Goal: Information Seeking & Learning: Learn about a topic

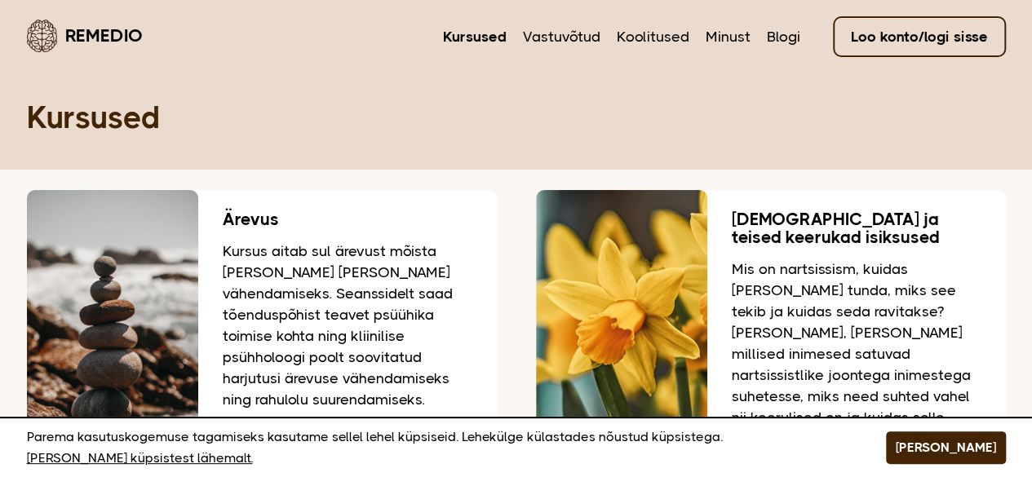
click at [545, 150] on div "Kursused" at bounding box center [516, 85] width 979 height 170
click at [730, 20] on nav "Kursused Vastuvõtud Koolitused Minust Blogi Loo konto/logi sisse" at bounding box center [724, 35] width 563 height 38
click at [729, 37] on link "Minust" at bounding box center [728, 36] width 45 height 21
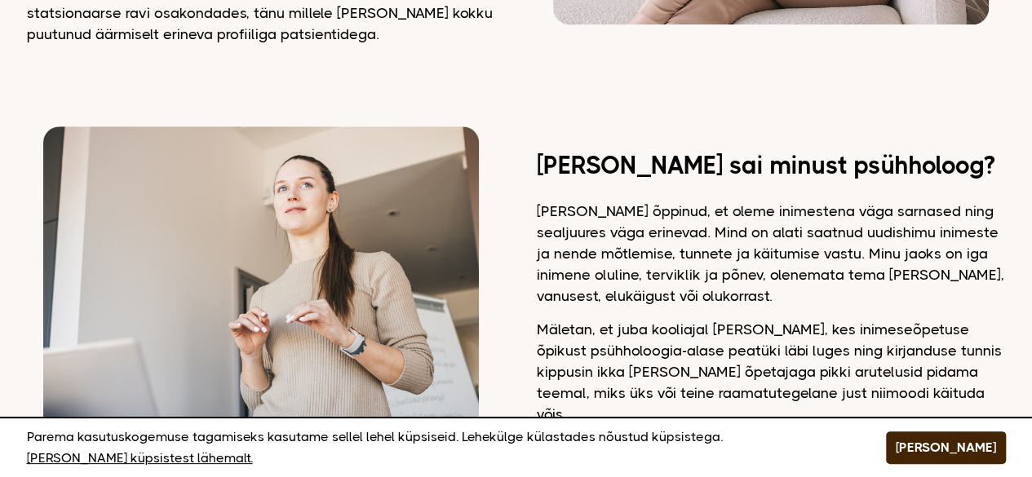
scroll to position [599, 0]
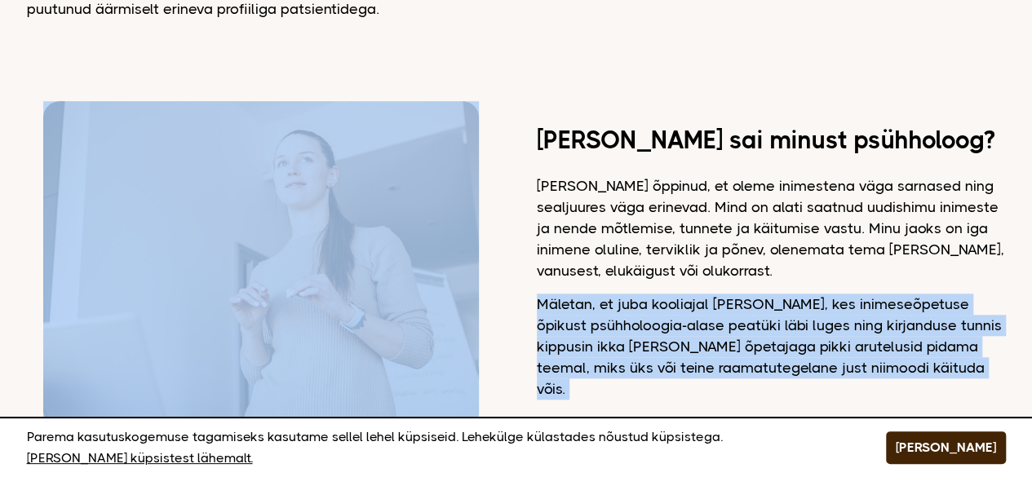
drag, startPoint x: 486, startPoint y: 285, endPoint x: 526, endPoint y: 288, distance: 39.3
click at [526, 288] on div "Kuidas sai minust psühholoog? Olen õppinud, et oleme inimestena väga sarnased n…" at bounding box center [516, 264] width 979 height 326
click at [514, 221] on div "Kuidas sai minust psühholoog? Olen õppinud, et oleme inimestena väga sarnased n…" at bounding box center [516, 264] width 979 height 326
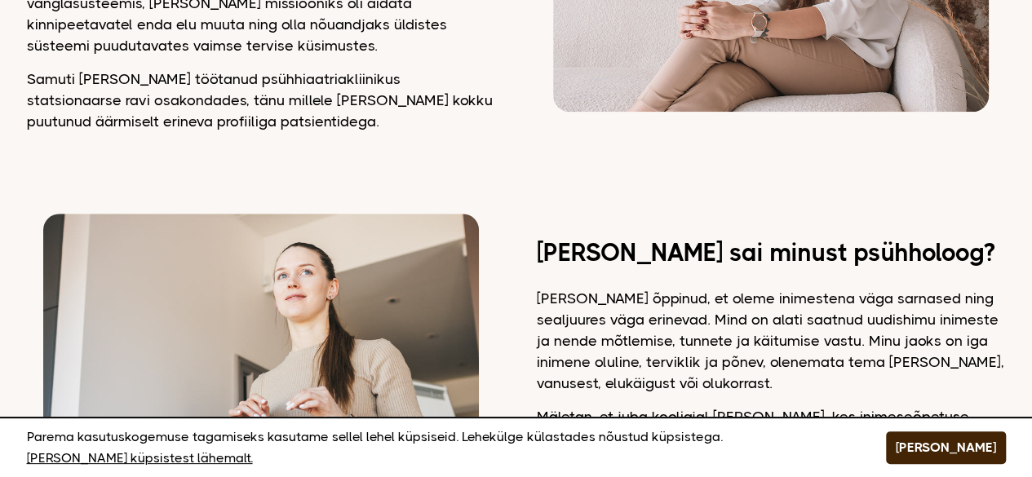
scroll to position [0, 0]
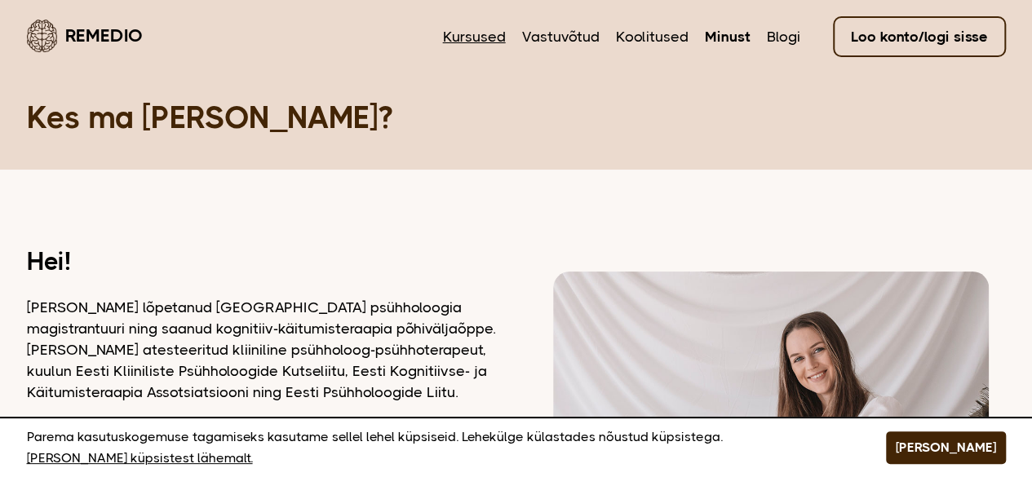
click at [473, 37] on link "Kursused" at bounding box center [474, 36] width 63 height 21
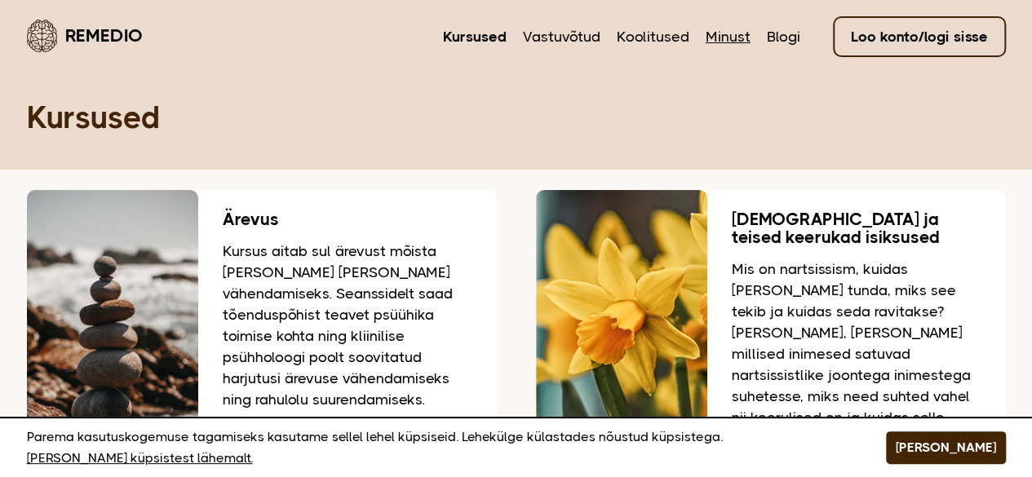
click at [724, 35] on link "Minust" at bounding box center [728, 36] width 45 height 21
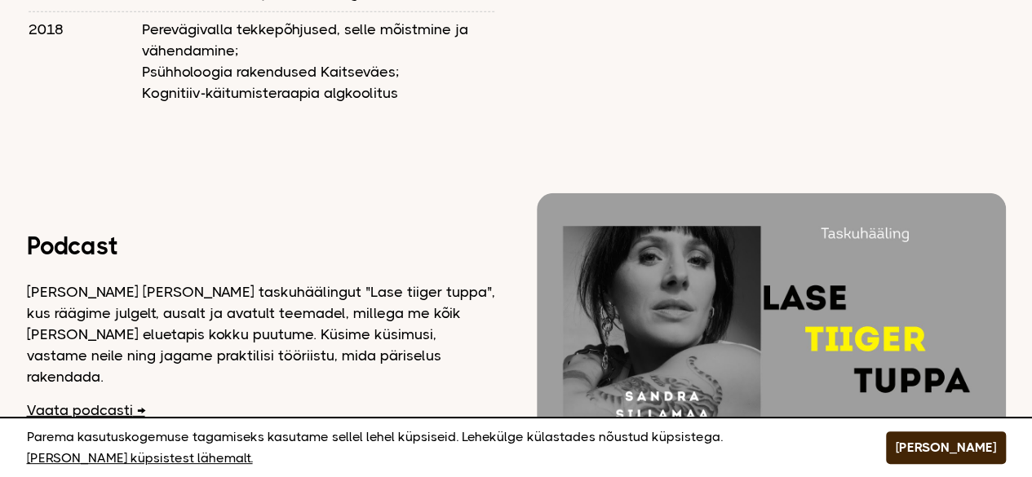
scroll to position [2391, 0]
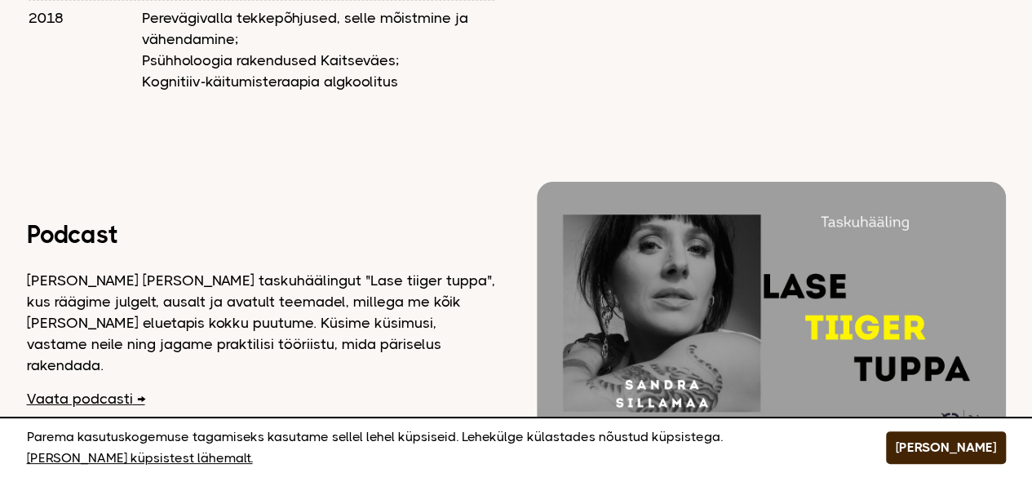
click at [98, 388] on link "Vaata podcasti" at bounding box center [86, 398] width 118 height 21
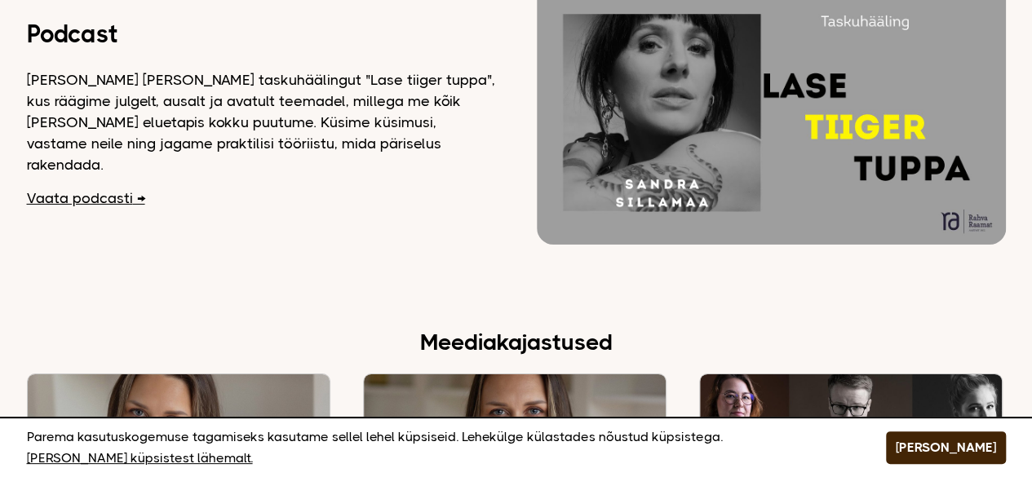
scroll to position [2591, 0]
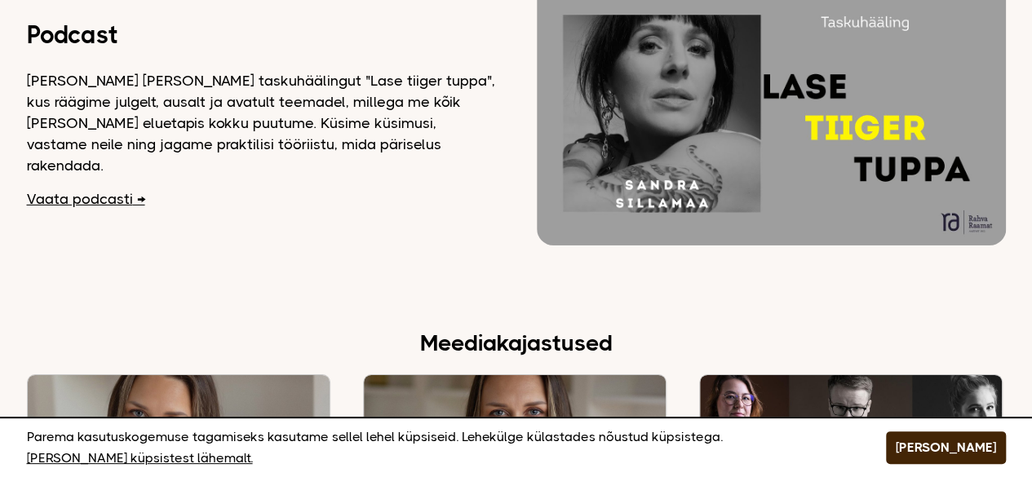
click at [132, 189] on link "Vaata podcasti" at bounding box center [86, 199] width 118 height 21
